Goal: Task Accomplishment & Management: Manage account settings

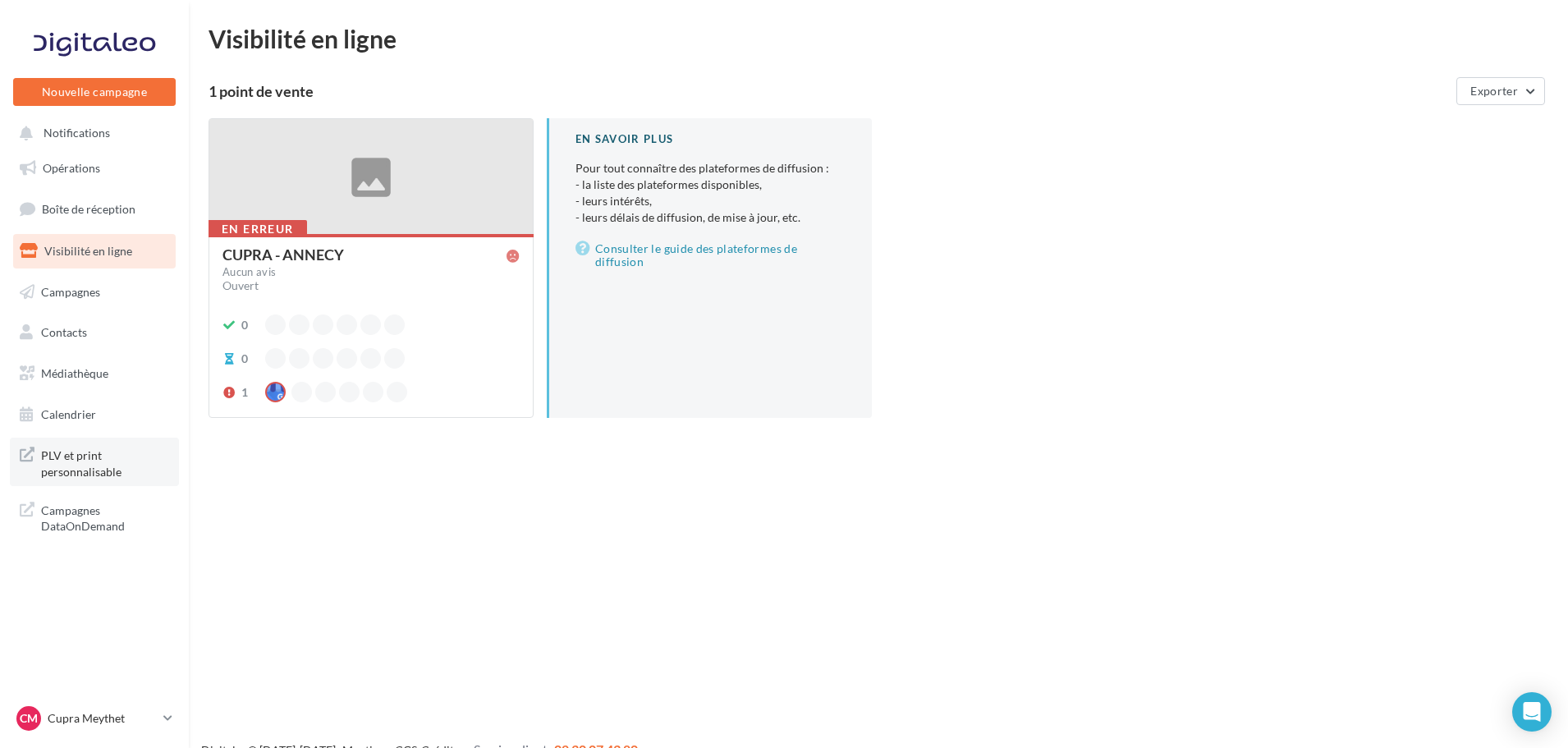
click at [87, 475] on span "PLV et print personnalisable" at bounding box center [104, 462] width 128 height 35
click at [40, 733] on div "CM Cupra Meythet cupra_annecy" at bounding box center [93, 718] width 163 height 32
click at [65, 725] on p "Cupra Meythet" at bounding box center [102, 718] width 109 height 17
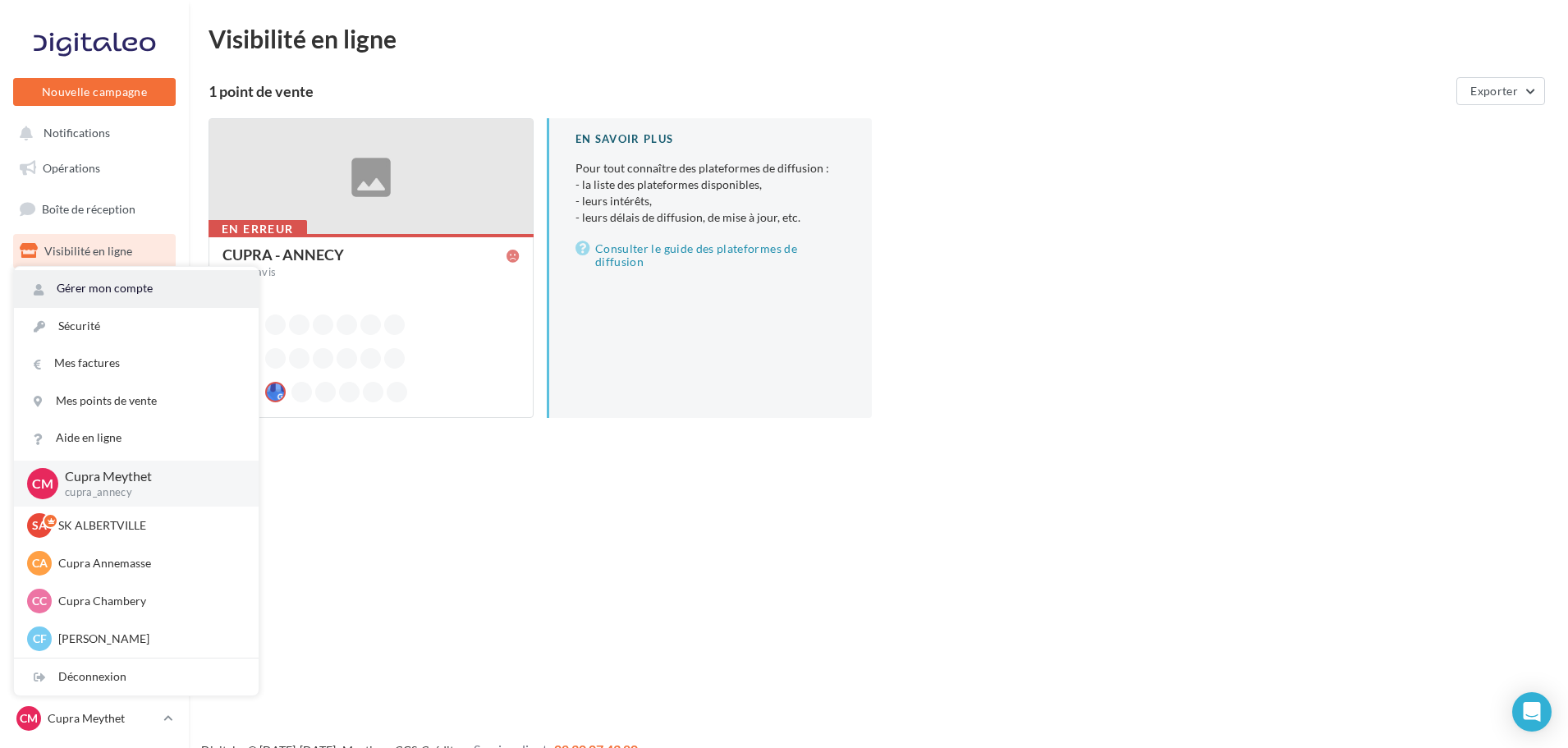
click at [117, 301] on link "Gérer mon compte" at bounding box center [135, 288] width 244 height 37
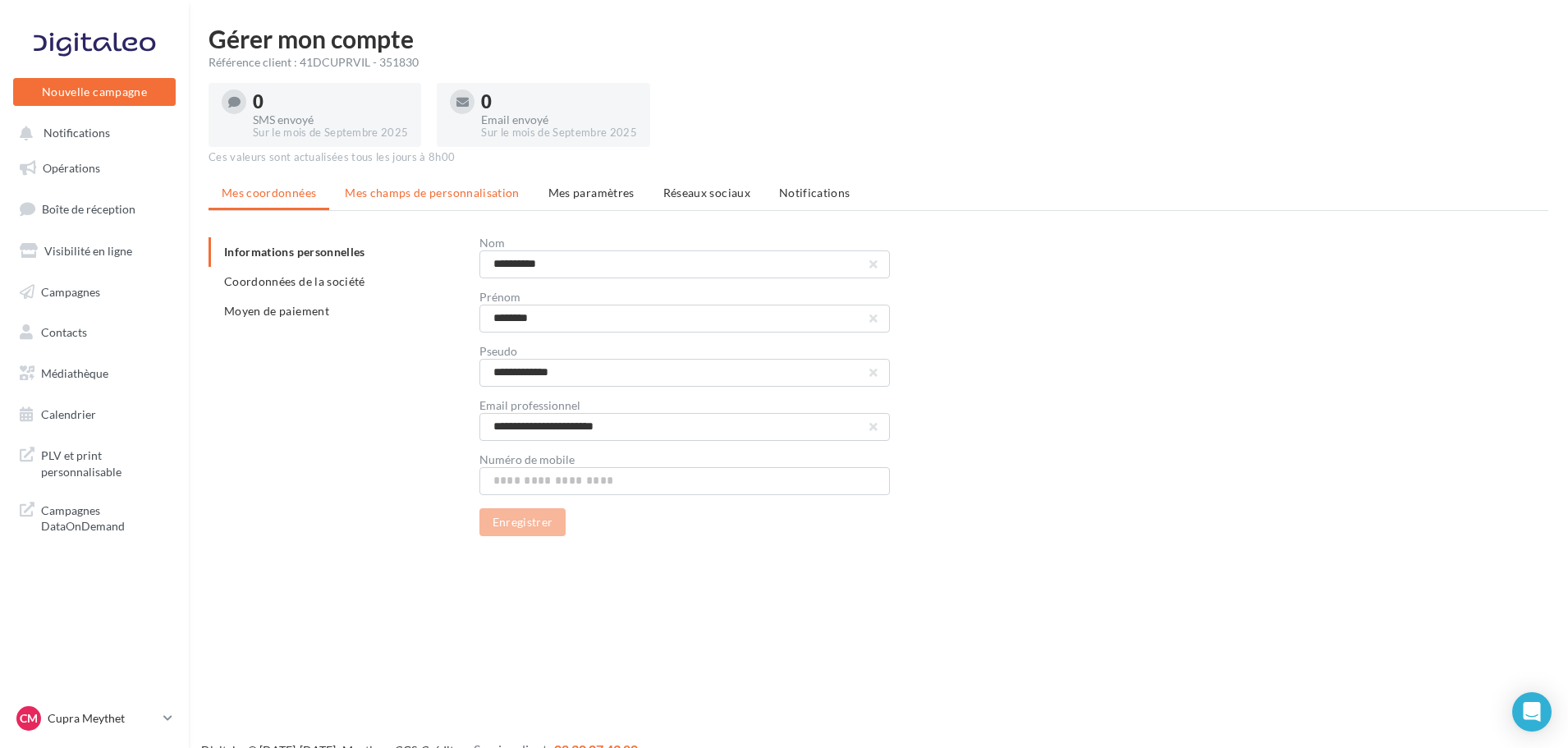
click at [452, 200] on li "Mes champs de personnalisation" at bounding box center [431, 193] width 201 height 29
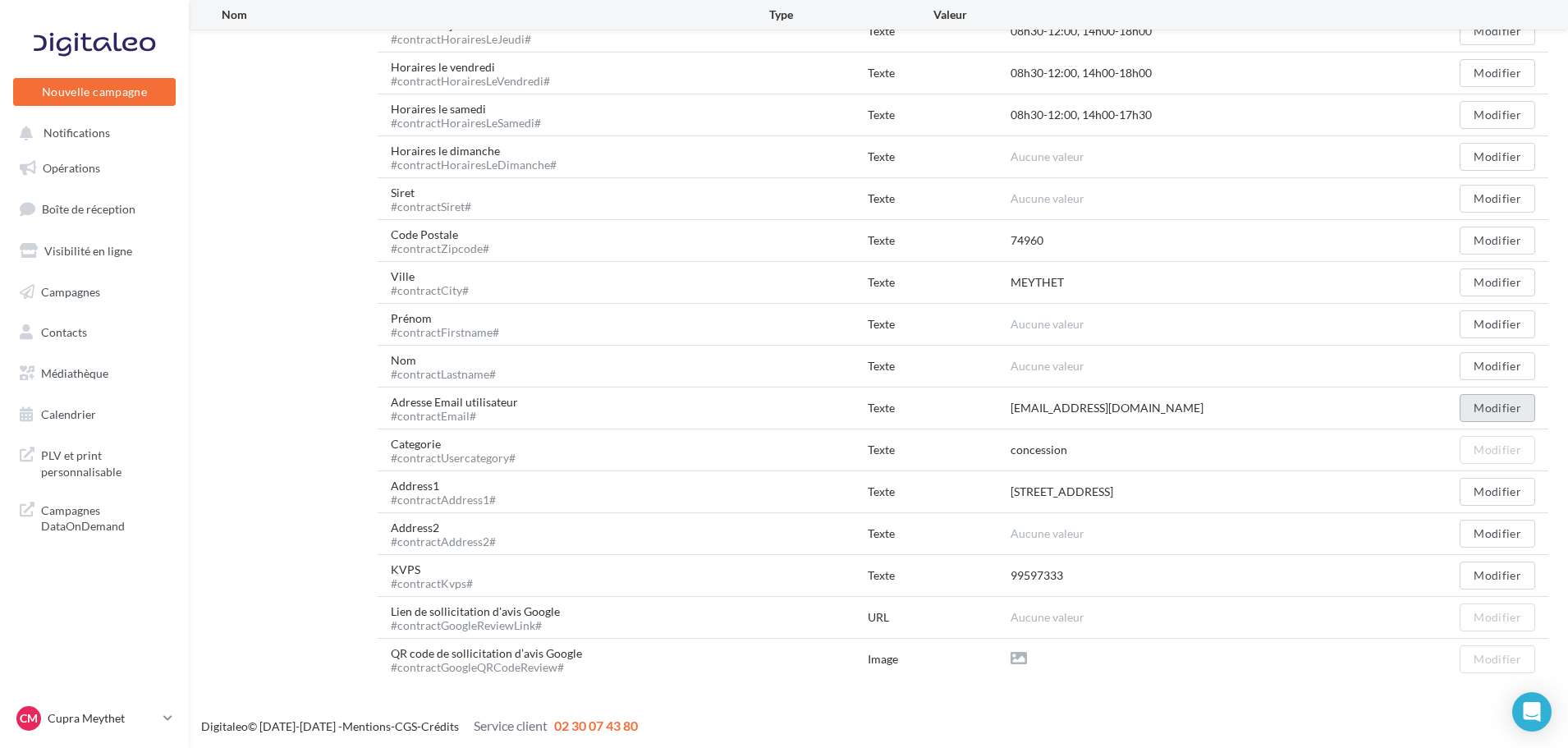
scroll to position [1053, 0]
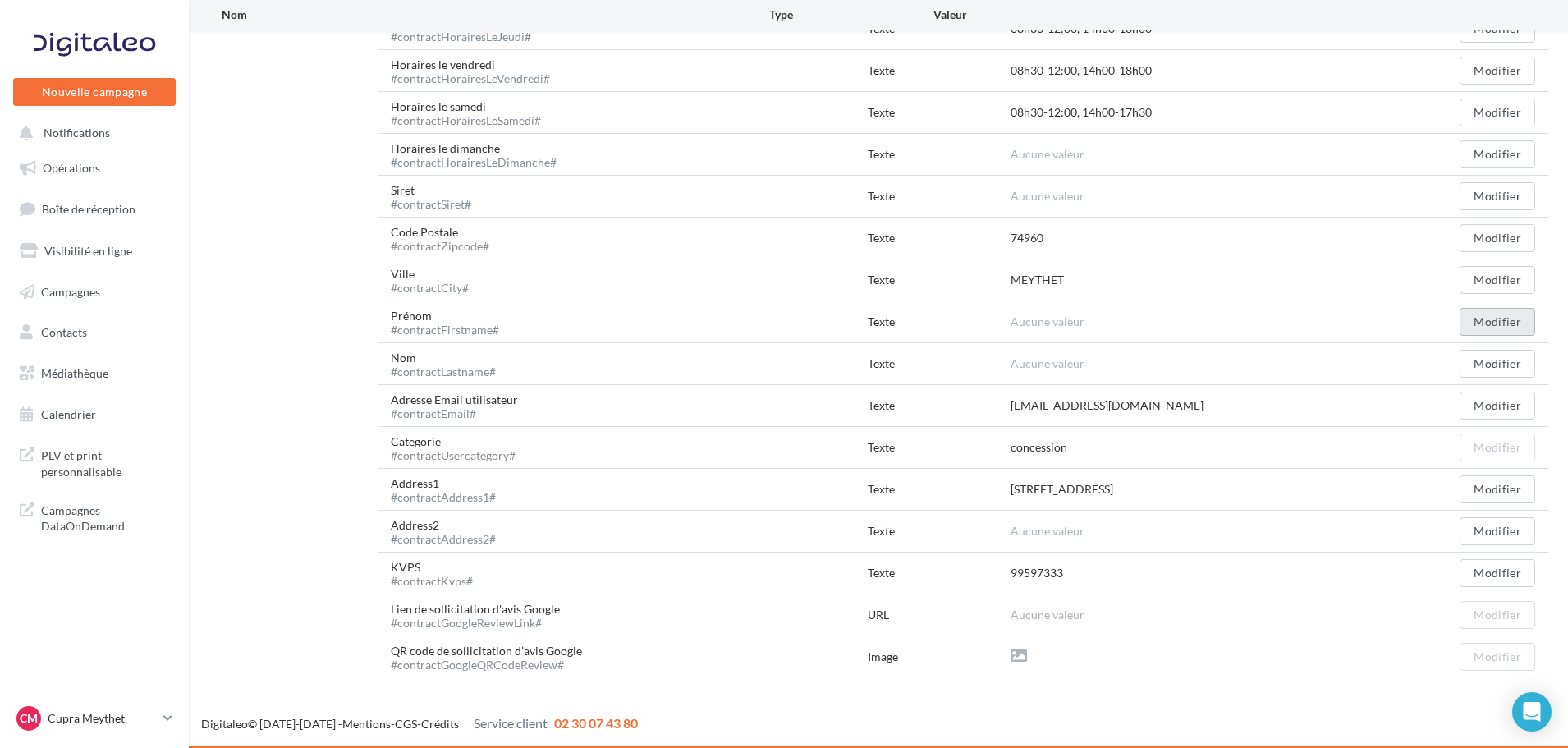
click at [1509, 325] on button "Modifier" at bounding box center [1497, 321] width 76 height 28
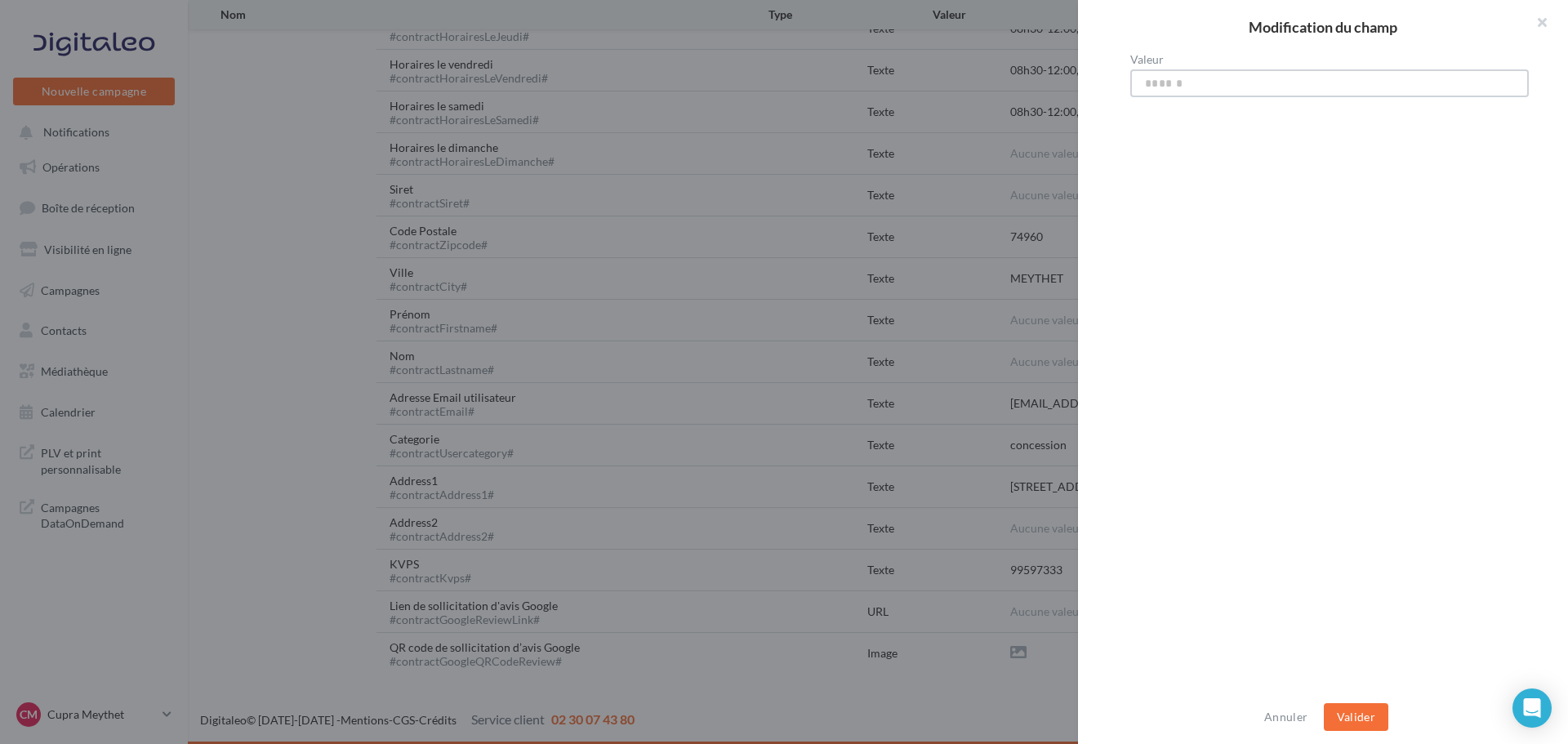
click at [1155, 76] on input "Valeur" at bounding box center [1329, 83] width 398 height 28
type input "****"
click at [1361, 700] on div "Annuler Valider" at bounding box center [1323, 717] width 490 height 54
click at [1376, 716] on button "Valider" at bounding box center [1356, 717] width 65 height 28
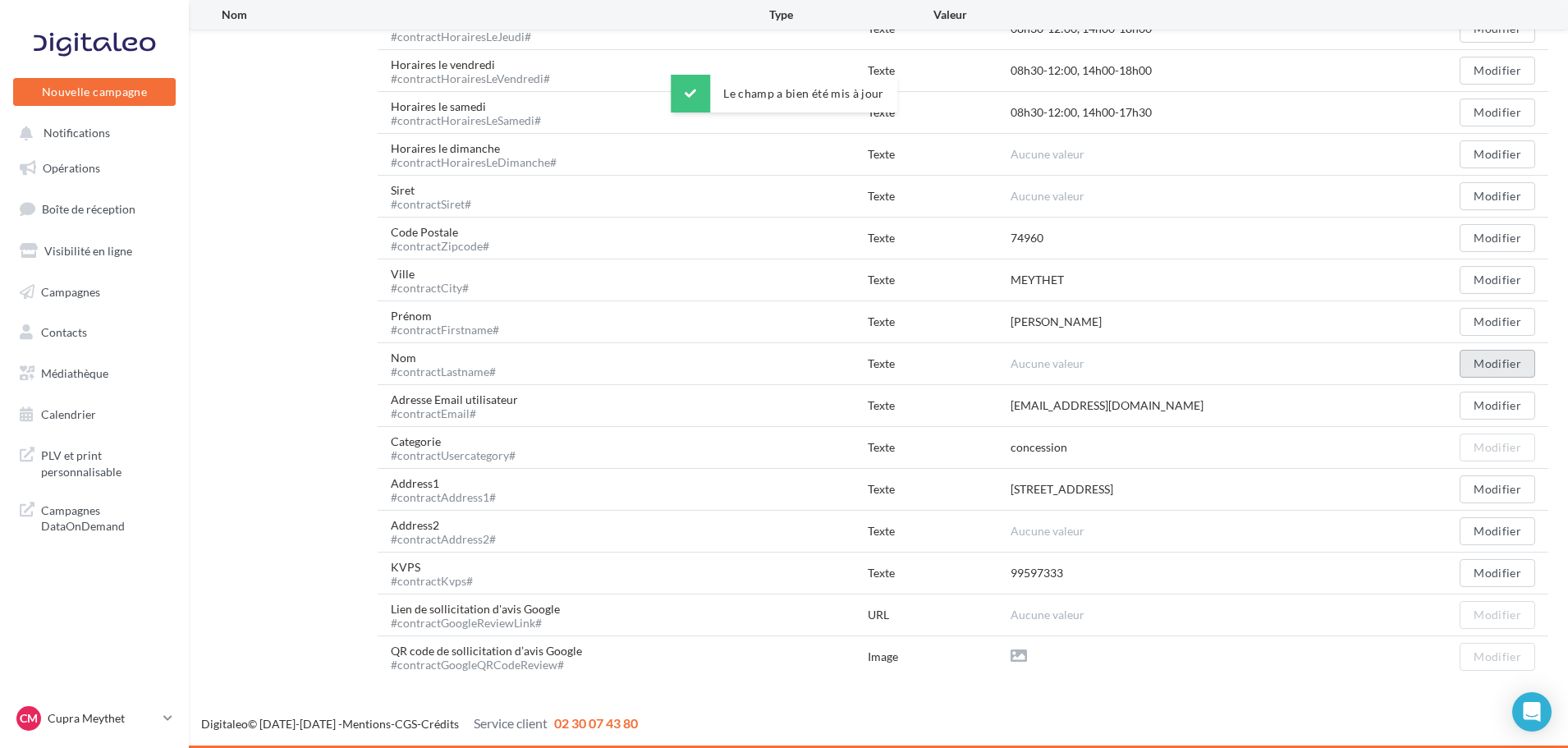
click at [1476, 357] on button "Modifier" at bounding box center [1497, 363] width 76 height 28
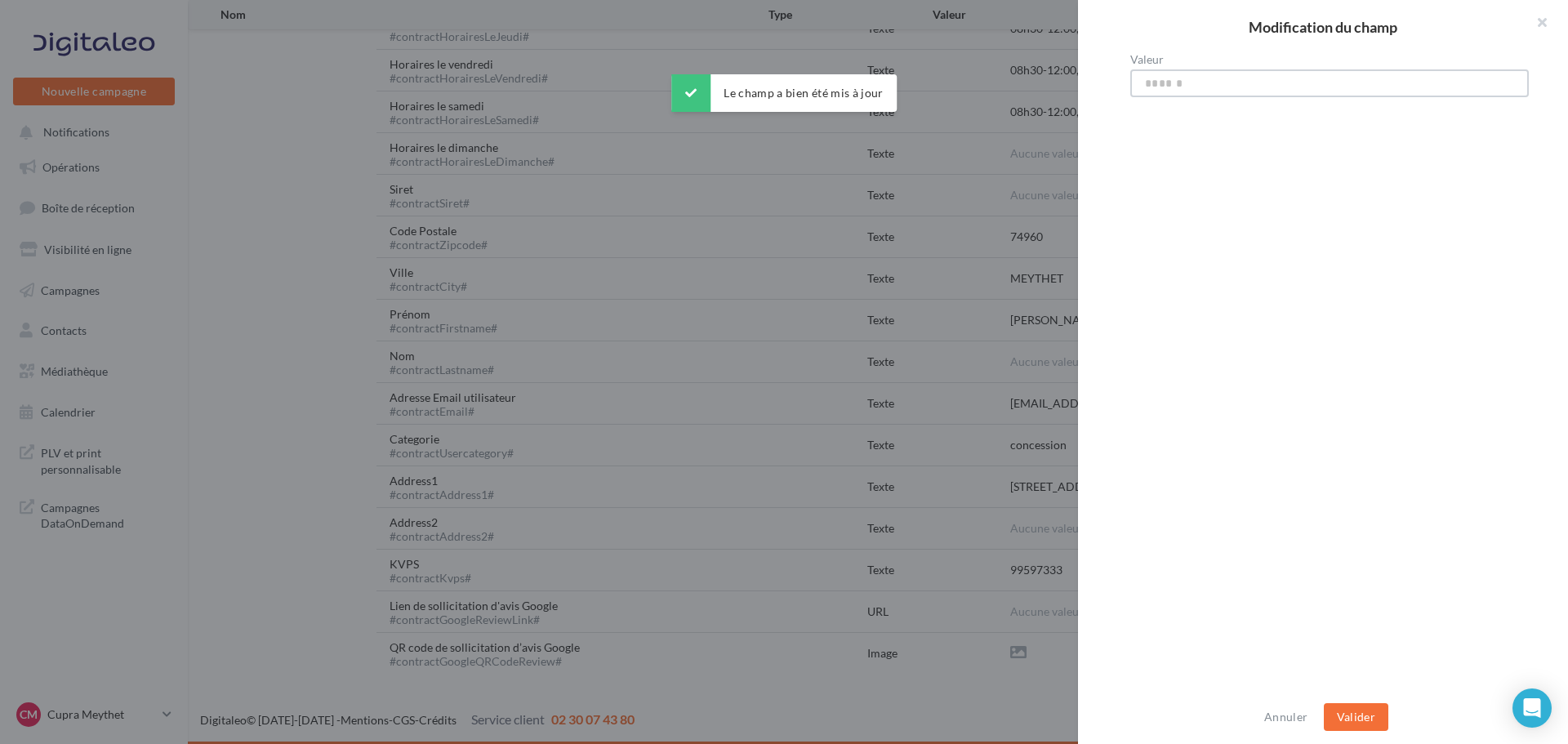
click at [1366, 85] on input "Valeur" at bounding box center [1329, 83] width 398 height 28
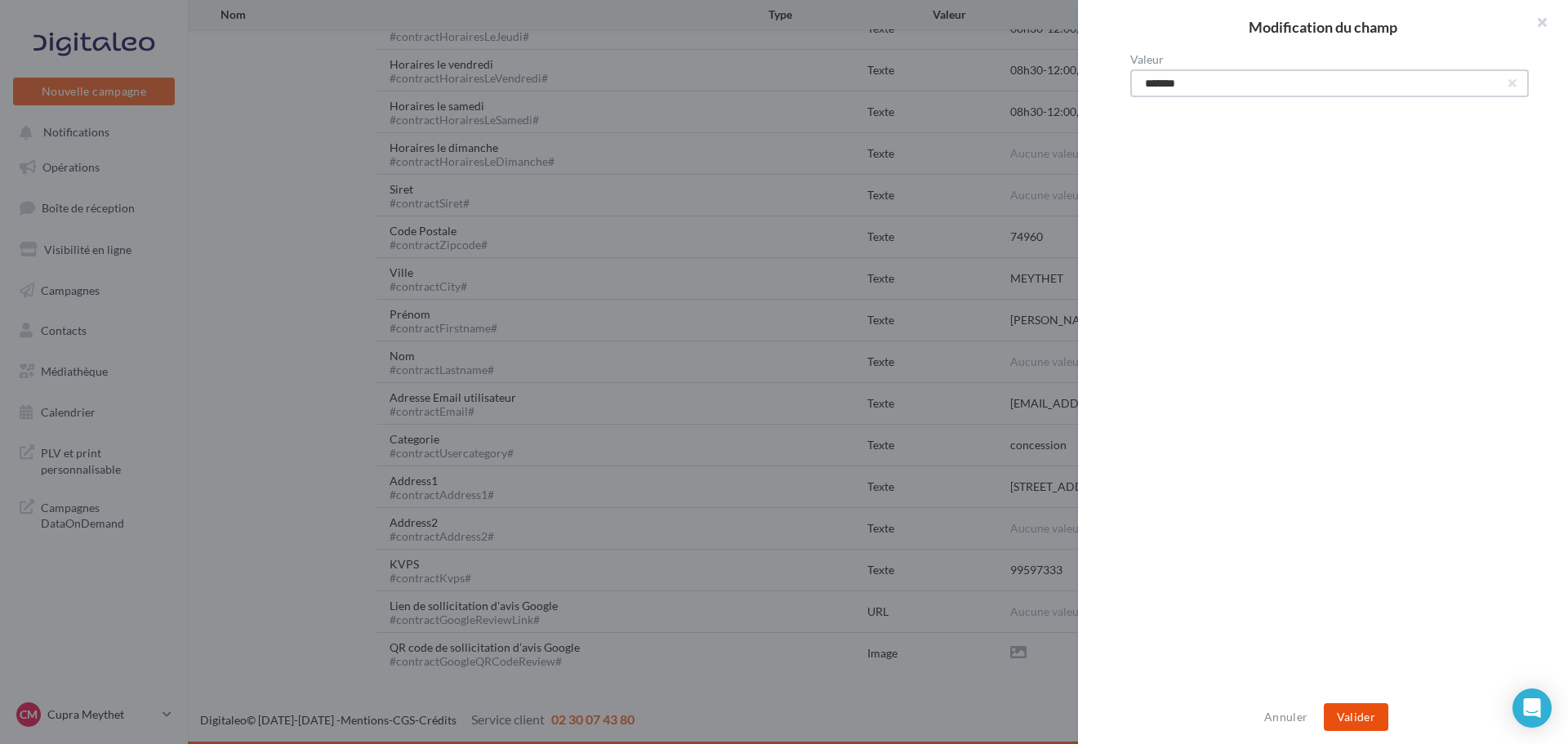
type input "*******"
click at [1375, 707] on button "Valider" at bounding box center [1356, 717] width 65 height 28
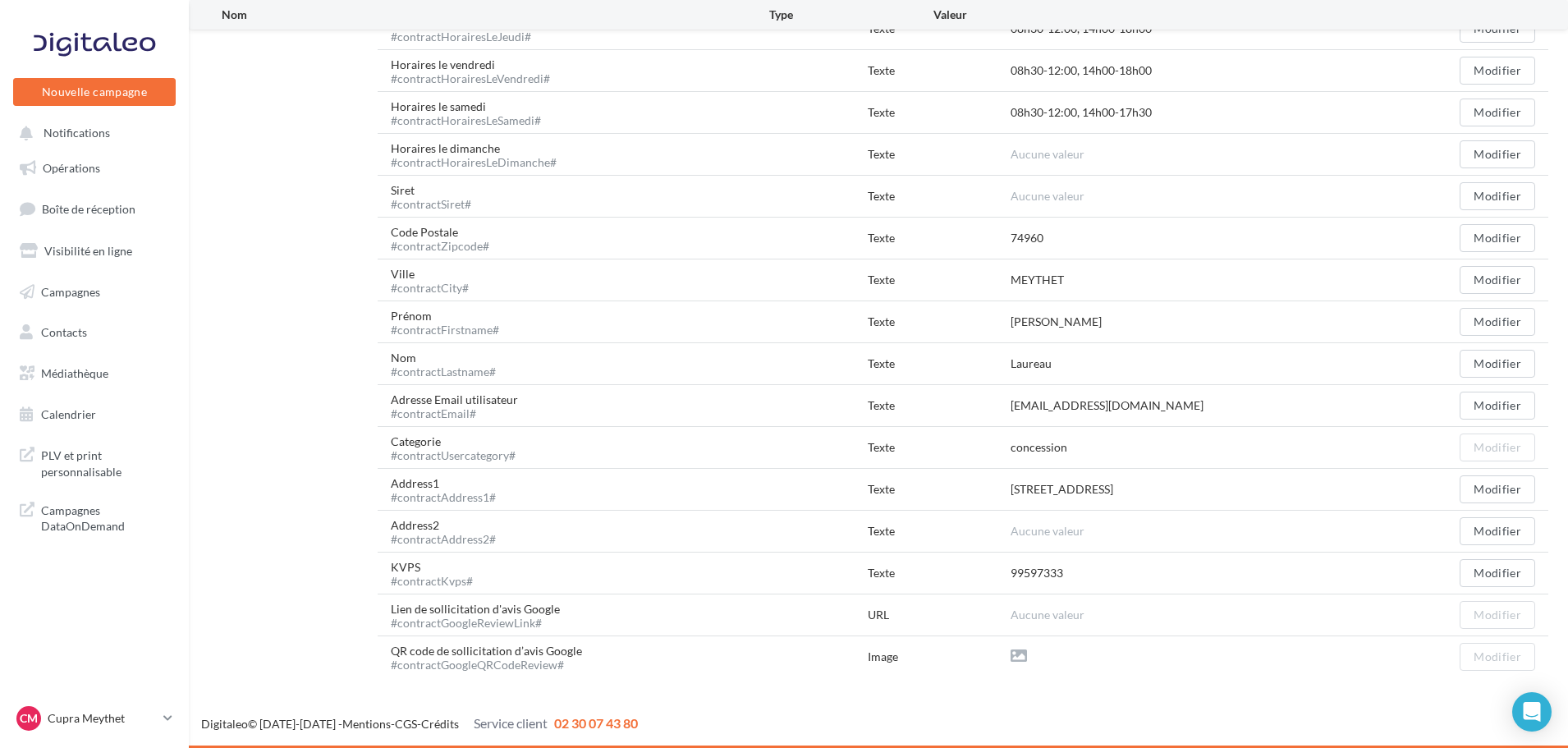
drag, startPoint x: 1123, startPoint y: 448, endPoint x: 954, endPoint y: 428, distance: 170.2
click at [954, 428] on div "Categorie #contractUsercategory# Texte concession Modifier" at bounding box center [963, 447] width 1171 height 41
drag, startPoint x: 1037, startPoint y: 359, endPoint x: 968, endPoint y: 308, distance: 85.8
click at [123, 719] on p "Cupra Meythet" at bounding box center [102, 718] width 109 height 17
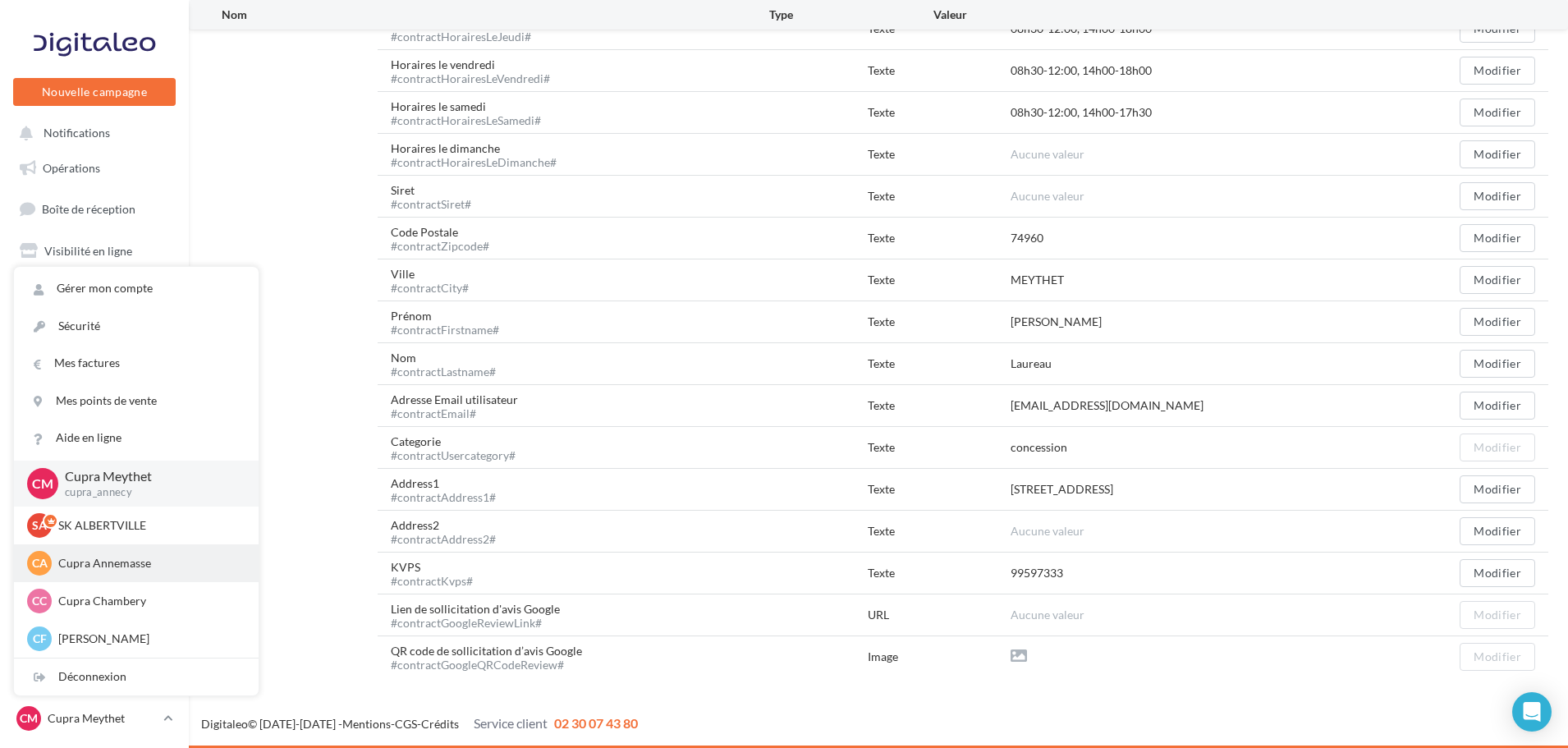
click at [104, 561] on p "Cupra Annemasse" at bounding box center [148, 563] width 180 height 17
